Goal: Complete application form

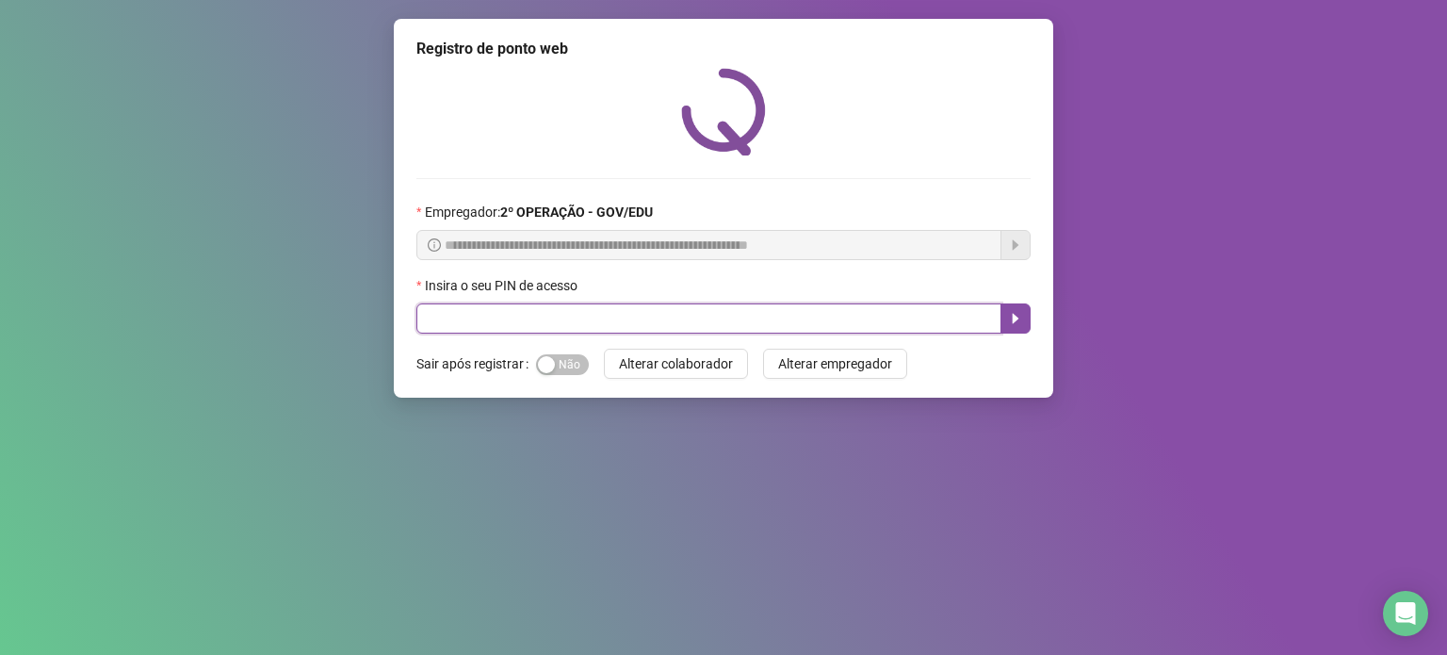
click at [575, 310] on input "text" at bounding box center [708, 318] width 585 height 30
click at [574, 315] on input "text" at bounding box center [708, 318] width 585 height 30
click at [507, 316] on input "text" at bounding box center [708, 318] width 585 height 30
click at [497, 317] on input "text" at bounding box center [708, 318] width 585 height 30
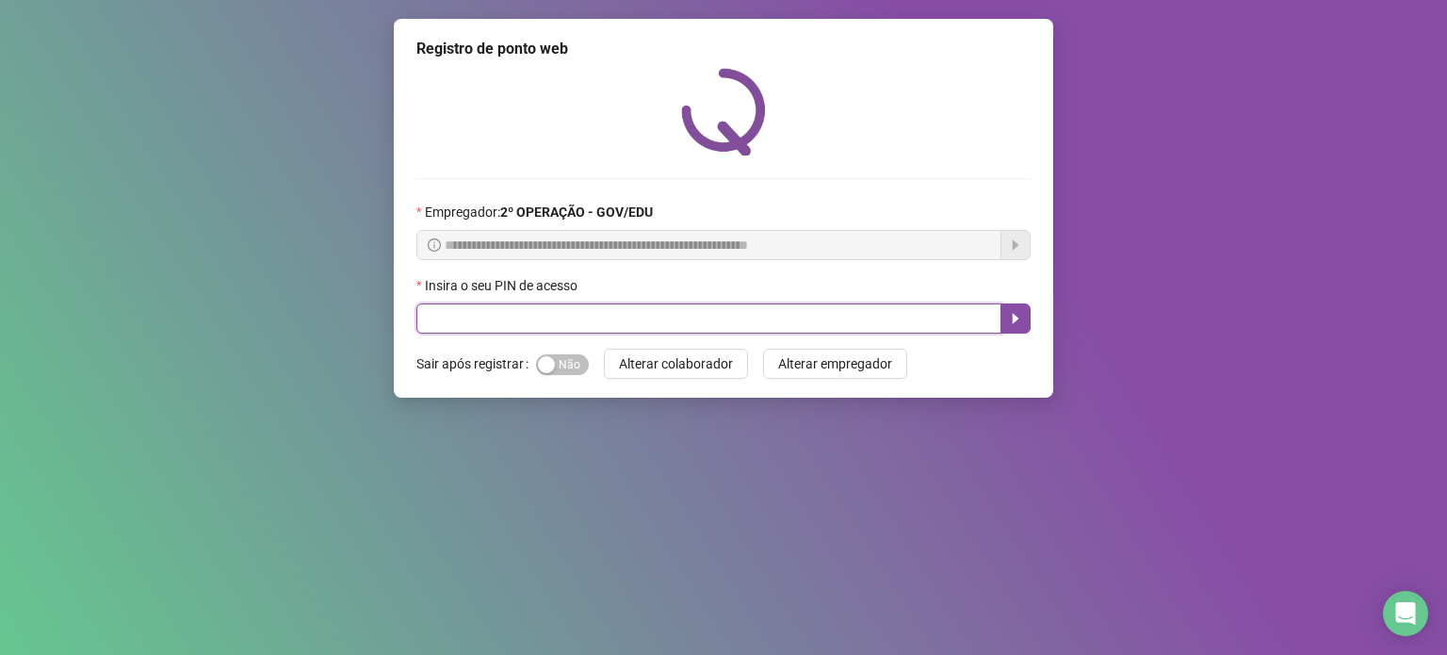
click at [497, 317] on input "text" at bounding box center [708, 318] width 585 height 30
click at [477, 316] on input "text" at bounding box center [708, 318] width 585 height 30
click at [477, 314] on input "text" at bounding box center [708, 318] width 585 height 30
click at [475, 312] on input "text" at bounding box center [708, 318] width 585 height 30
click at [475, 311] on input "text" at bounding box center [708, 318] width 585 height 30
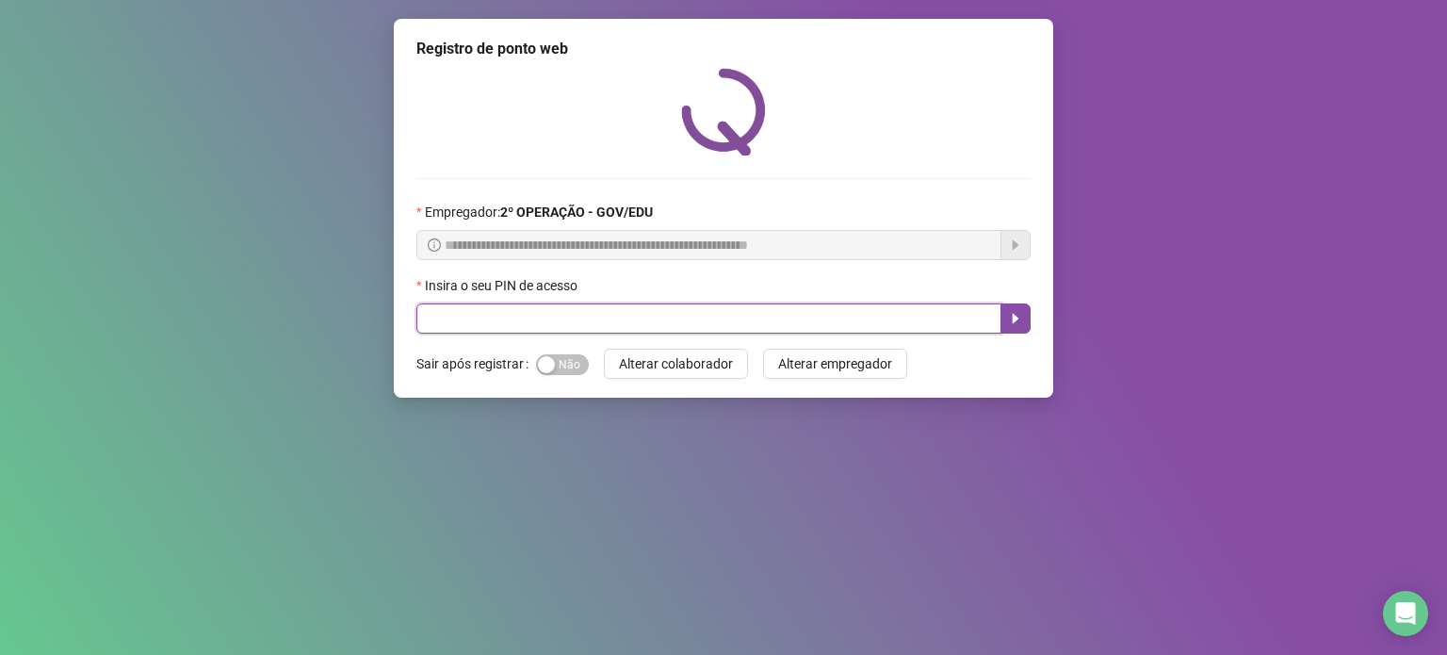
click at [468, 320] on input "text" at bounding box center [708, 318] width 585 height 30
type input "*****"
click at [1024, 327] on button "button" at bounding box center [1015, 318] width 30 height 30
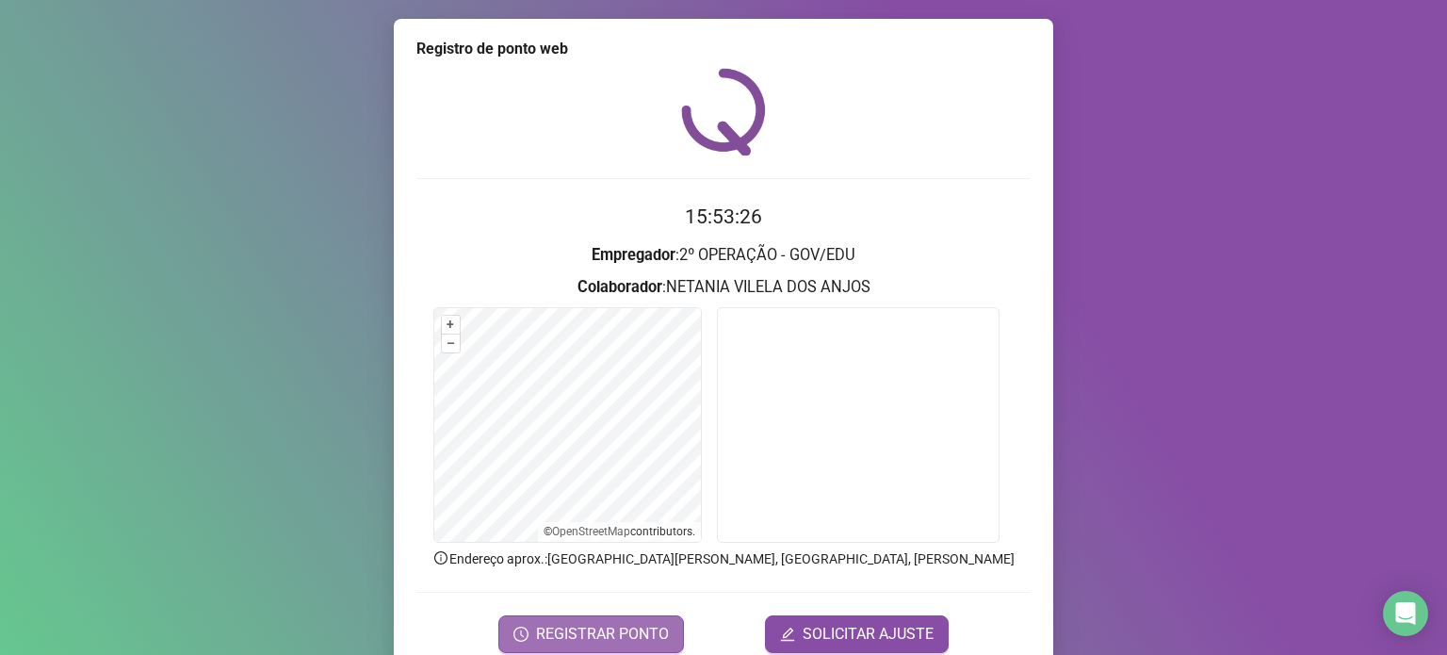
click at [579, 628] on span "REGISTRAR PONTO" at bounding box center [602, 634] width 133 height 23
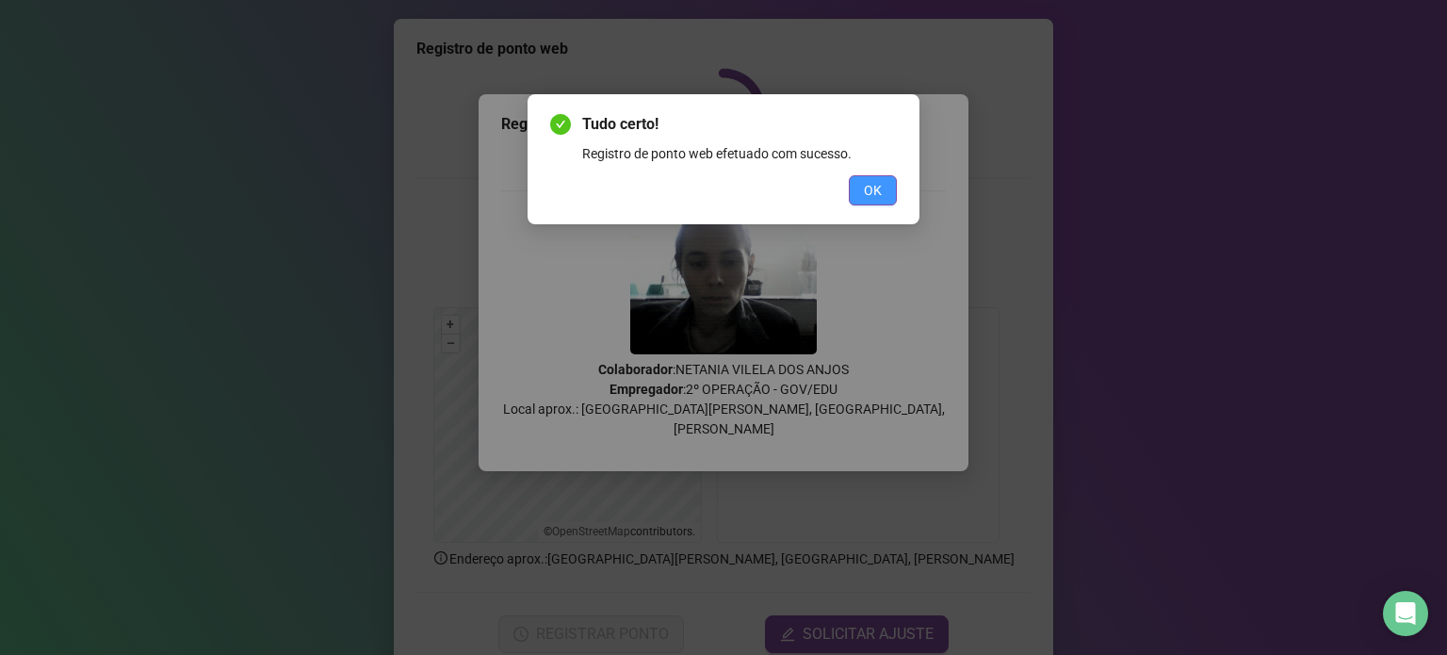
click at [871, 197] on span "OK" at bounding box center [873, 190] width 18 height 21
